Goal: Task Accomplishment & Management: Use online tool/utility

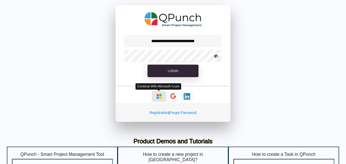
click at [154, 93] on button "button" at bounding box center [159, 96] width 14 height 10
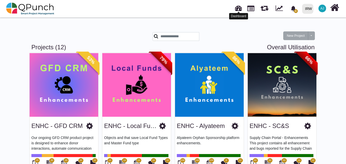
click at [238, 6] on link at bounding box center [238, 7] width 7 height 8
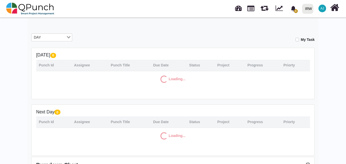
scroll to position [78, 0]
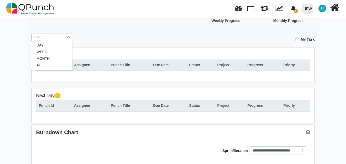
click at [61, 38] on input "Search for option" at bounding box center [48, 37] width 33 height 6
click at [57, 55] on li "WEEK" at bounding box center [51, 52] width 41 height 7
click at [66, 38] on div "WEEK" at bounding box center [49, 36] width 34 height 7
click at [60, 59] on li "MONTH" at bounding box center [51, 58] width 41 height 7
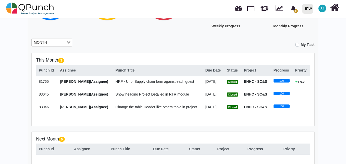
scroll to position [73, 0]
click at [117, 81] on span "HRF - UI of Supply chain form against each guest" at bounding box center [154, 82] width 79 height 4
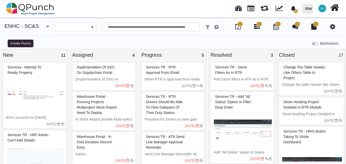
select select
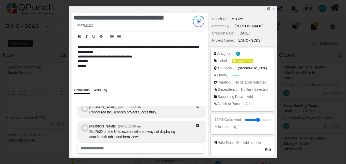
scroll to position [-156, 0]
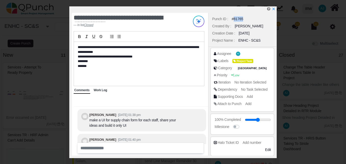
drag, startPoint x: 233, startPoint y: 19, endPoint x: 248, endPoint y: 20, distance: 14.9
click at [248, 20] on div "Punch ID : #81765" at bounding box center [242, 18] width 63 height 7
copy div "81765"
click at [209, 109] on div "Assignee AJ Labels Project Task Category Pakistan Priority Low Iteration No Ite…" at bounding box center [243, 80] width 68 height 66
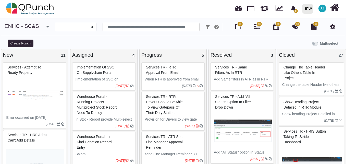
select select
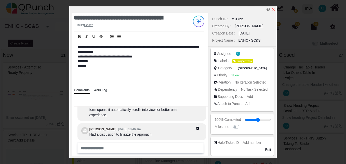
click at [274, 8] on icon "x" at bounding box center [274, 9] width 4 height 4
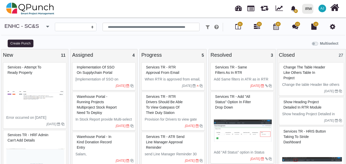
select select
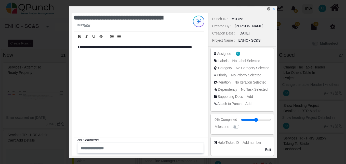
scroll to position [87, 0]
